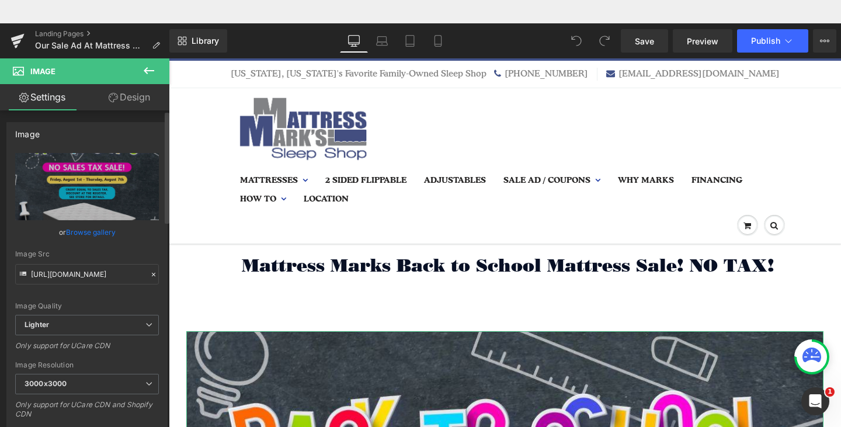
click at [102, 229] on link "Browse gallery" at bounding box center [91, 232] width 50 height 20
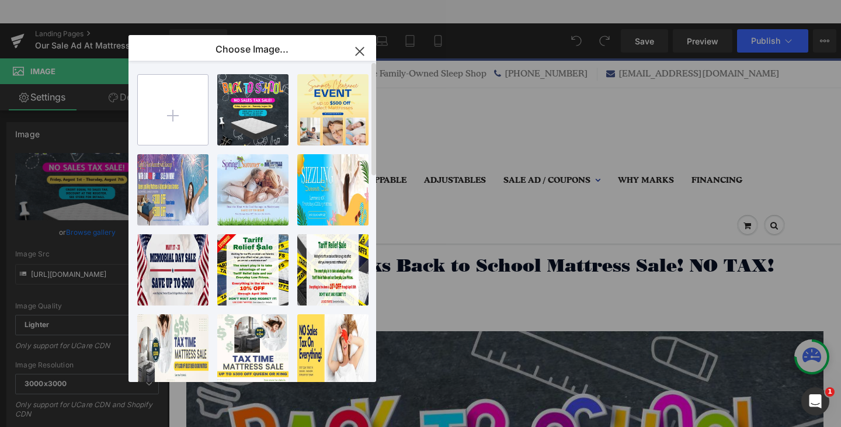
click at [184, 93] on input "file" at bounding box center [173, 110] width 70 height 70
type input "C:\fakepath\Mattress Marks 10th Anniversary Sale 1500x500.jpg"
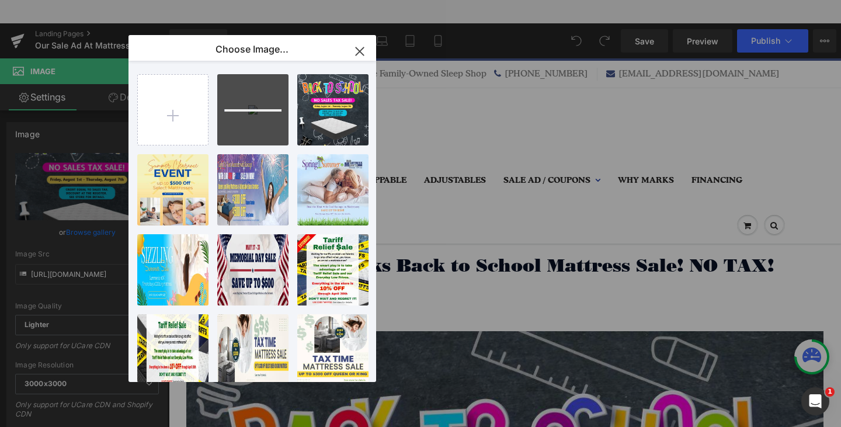
click at [137, 38] on div "Choose Image..." at bounding box center [252, 50] width 248 height 30
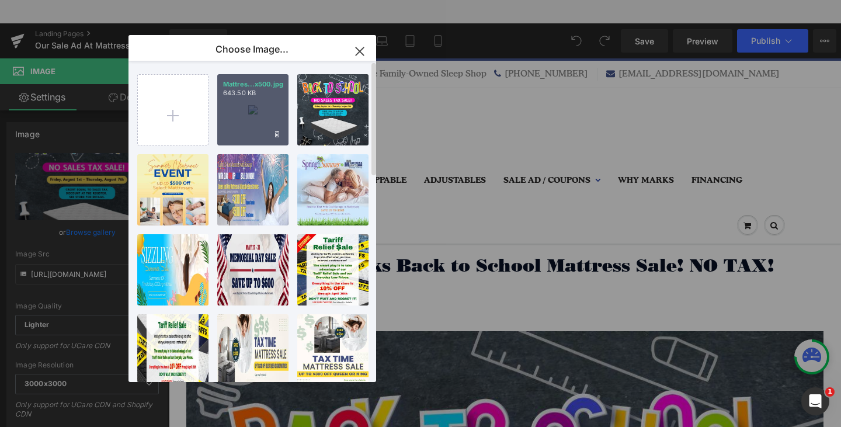
click at [251, 119] on div "Mattres...x500.jpg 643.50 KB" at bounding box center [252, 109] width 71 height 71
type input "[URL][DOMAIN_NAME]"
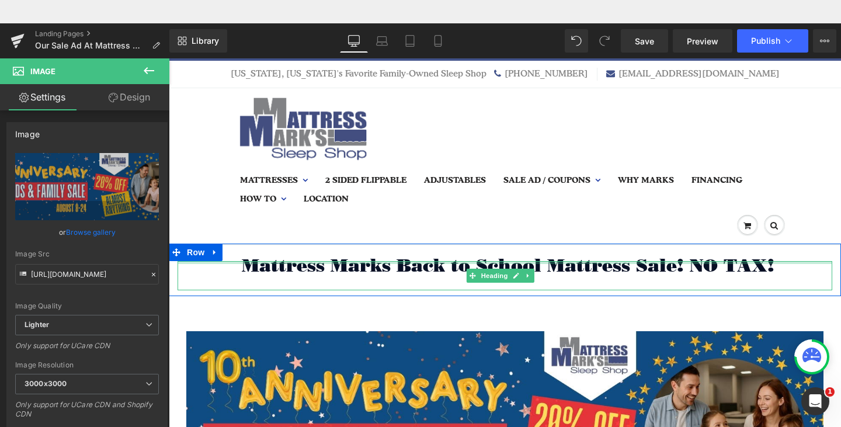
click at [516, 263] on div at bounding box center [504, 262] width 654 height 3
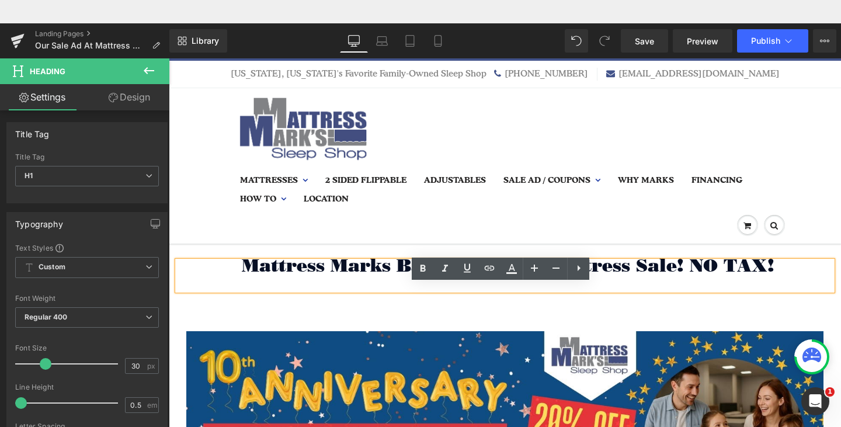
click at [626, 264] on span "Mattress Marks Back to School Mattress Sale! NO TAX!" at bounding box center [508, 266] width 532 height 22
click at [601, 290] on div "Mattress Marks Back to School Mattress Sale! NO TAX!" at bounding box center [504, 275] width 654 height 29
click at [408, 266] on span "Mattress Marks Back to School Mattress Sale! NO TAX!" at bounding box center [508, 266] width 532 height 22
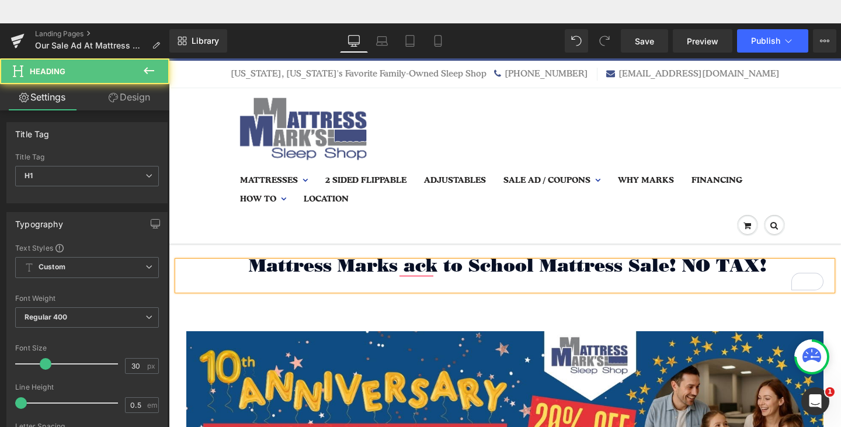
click at [527, 263] on span "Mattress Marks ack to School Mattress Sale! NO TAX!" at bounding box center [508, 266] width 518 height 22
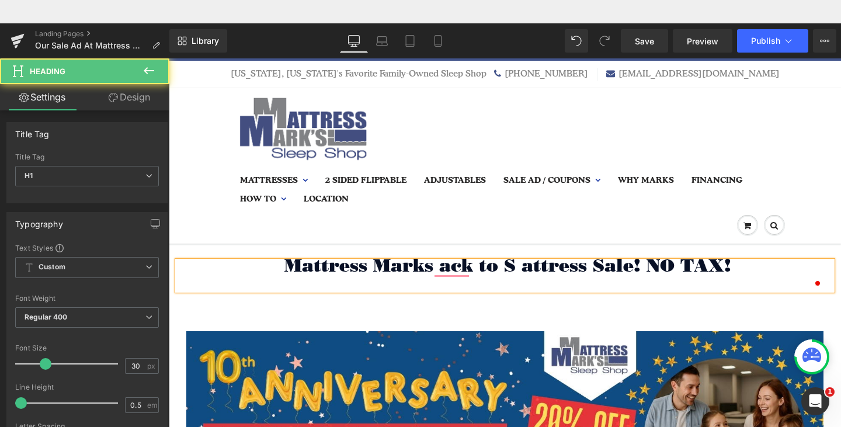
click at [527, 263] on span "Mattress Marks ack to S attress Sale! NO TAX!" at bounding box center [507, 266] width 447 height 22
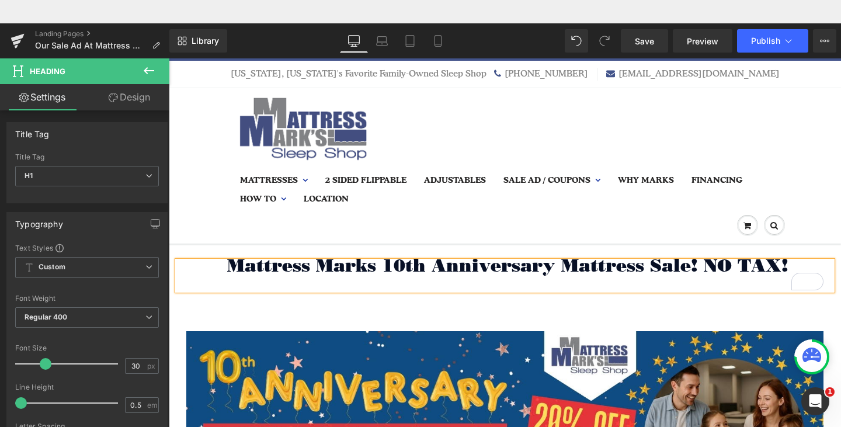
click at [789, 263] on h1 "Mattress Marks 10th Anniversary Mattress Sale! NO TAX!" at bounding box center [504, 265] width 654 height 9
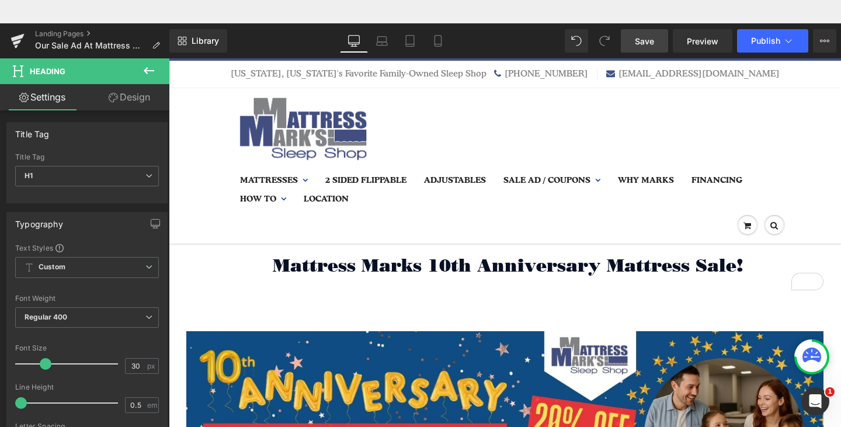
click at [636, 36] on span "Save" at bounding box center [644, 41] width 19 height 12
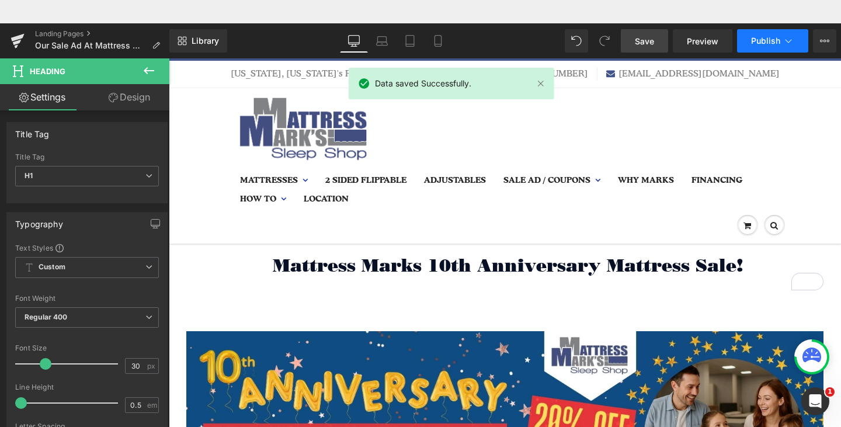
click at [785, 43] on icon at bounding box center [788, 41] width 12 height 12
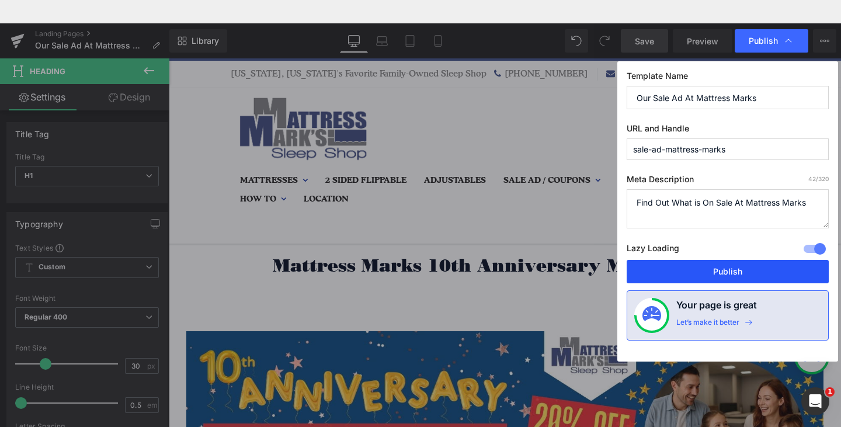
click at [737, 270] on button "Publish" at bounding box center [727, 271] width 202 height 23
